Goal: Navigation & Orientation: Understand site structure

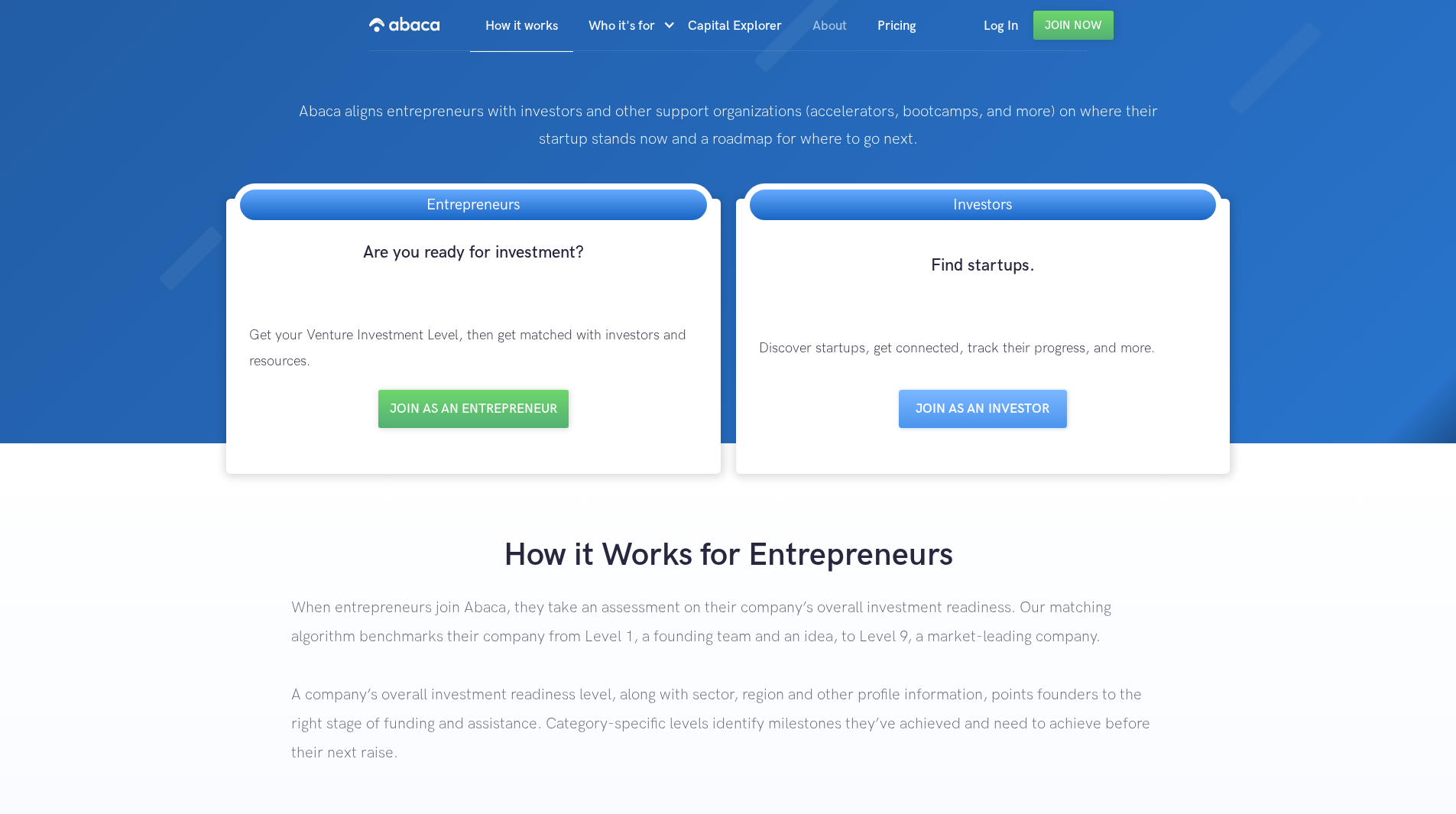
click at [839, 27] on link "About" at bounding box center [829, 26] width 65 height 52
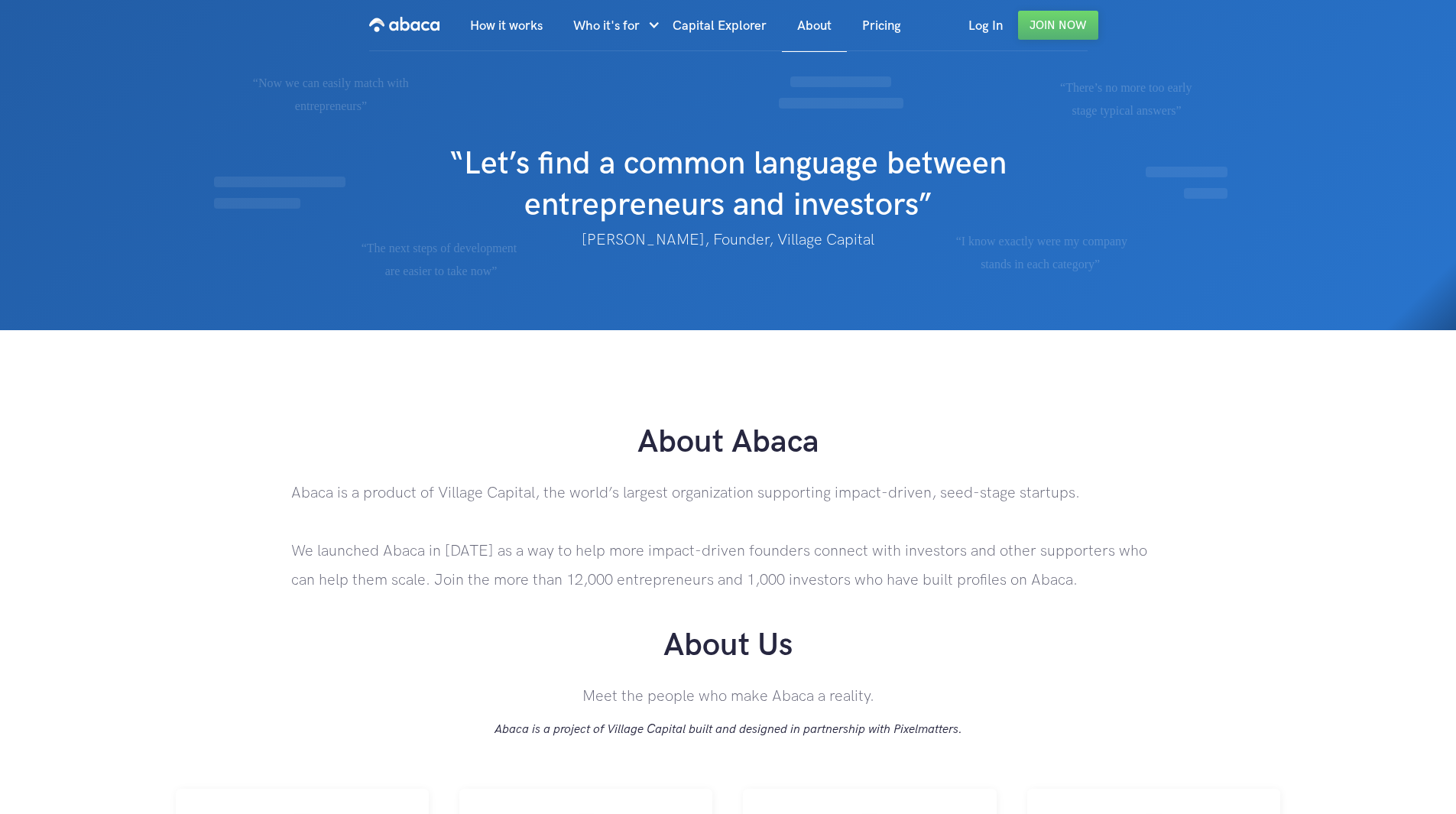
click at [551, 444] on h1 "About Abaca" at bounding box center [728, 443] width 1456 height 41
click at [499, 30] on link "How it works" at bounding box center [506, 26] width 103 height 52
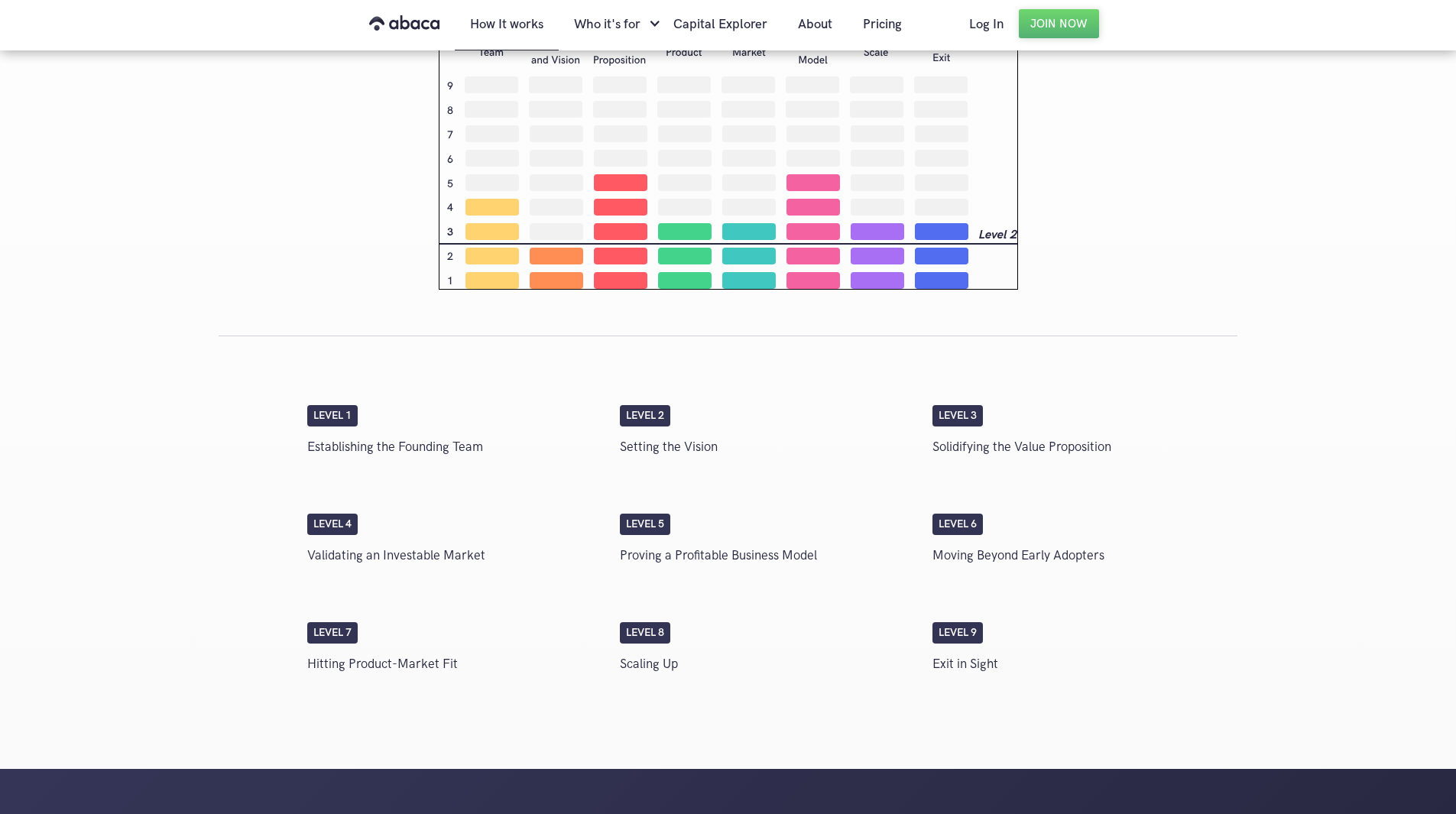
scroll to position [2078, 0]
